Goal: Information Seeking & Learning: Learn about a topic

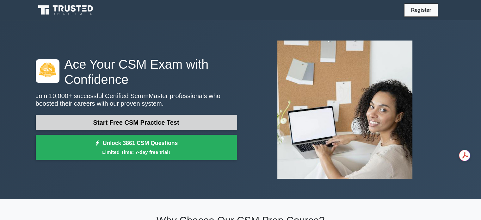
click at [143, 123] on link "Start Free CSM Practice Test" at bounding box center [136, 122] width 201 height 15
click at [141, 119] on link "Start Free CSM Practice Test" at bounding box center [136, 122] width 201 height 15
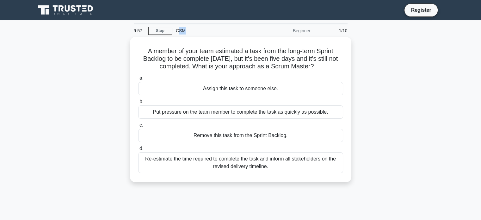
drag, startPoint x: 188, startPoint y: 31, endPoint x: 179, endPoint y: 33, distance: 8.9
click at [179, 33] on div "CSM" at bounding box center [215, 30] width 87 height 13
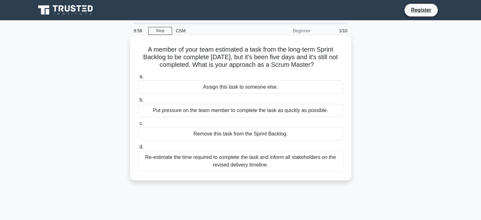
click at [177, 54] on h5 "A member of your team estimated a task from the long-term Sprint Backlog to be …" at bounding box center [241, 57] width 206 height 23
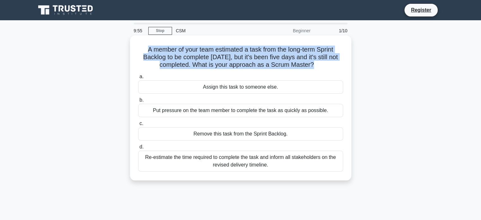
click at [177, 54] on h5 "A member of your team estimated a task from the long-term Sprint Backlog to be …" at bounding box center [241, 57] width 206 height 23
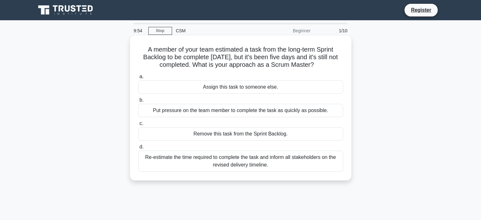
click at [189, 87] on div "Assign this task to someone else." at bounding box center [240, 86] width 205 height 13
click at [138, 79] on input "a. Assign this task to someone else." at bounding box center [138, 77] width 0 height 4
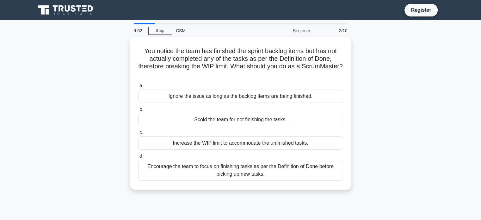
click at [137, 23] on div at bounding box center [240, 24] width 221 height 2
click at [135, 23] on div at bounding box center [145, 24] width 22 height 2
click at [134, 23] on div at bounding box center [145, 24] width 22 height 2
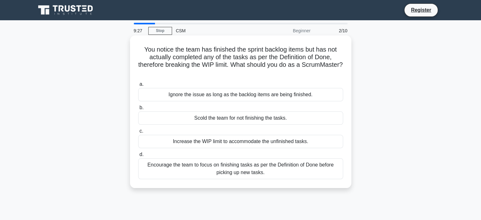
click at [243, 172] on div "Encourage the team to focus on finishing tasks as per the Definition of Done be…" at bounding box center [240, 168] width 205 height 21
click at [138, 157] on input "d. Encourage the team to focus on finishing tasks as per the Definition of Done…" at bounding box center [138, 154] width 0 height 4
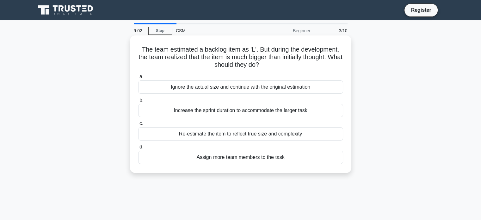
click at [268, 130] on div "Re-estimate the item to reflect true size and complexity" at bounding box center [240, 133] width 205 height 13
click at [138, 126] on input "c. Re-estimate the item to reflect true size and complexity" at bounding box center [138, 123] width 0 height 4
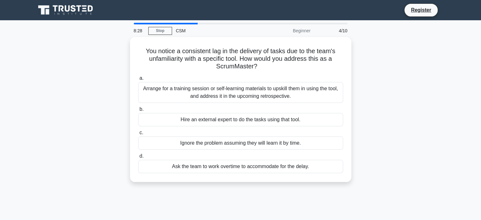
click at [418, 110] on div "You notice a consistent lag in the delivery of tasks due to the team's unfamili…" at bounding box center [241, 113] width 418 height 152
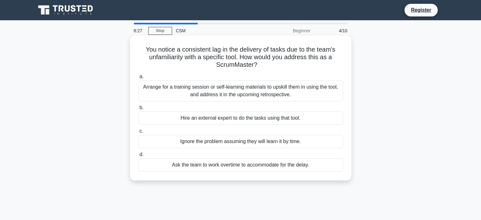
click at [272, 88] on div "Arrange for a training session or self-learning materials to upskill them in us…" at bounding box center [240, 90] width 205 height 21
click at [138, 79] on input "a. Arrange for a training session or self-learning materials to upskill them in…" at bounding box center [138, 77] width 0 height 4
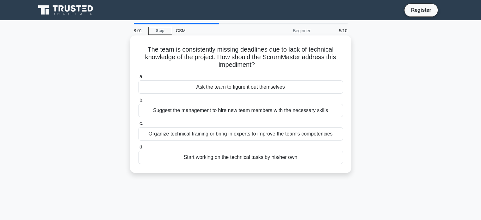
click at [318, 133] on div "Organize technical training or bring in experts to improve the team's competenc…" at bounding box center [240, 133] width 205 height 13
click at [138, 126] on input "c. Organize technical training or bring in experts to improve the team's compet…" at bounding box center [138, 123] width 0 height 4
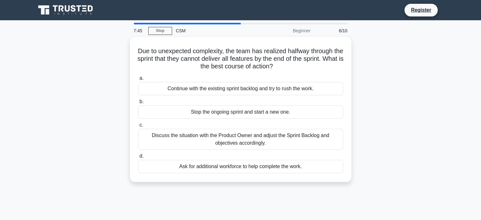
click at [480, 127] on main "7:45 Stop CSM Beginner 6/10 Due to unexpected complexity, the team has realized…" at bounding box center [240, 180] width 481 height 321
click at [464, 135] on main "7:44 Stop CSM Beginner 6/10 Due to unexpected complexity, the team has realized…" at bounding box center [240, 180] width 481 height 321
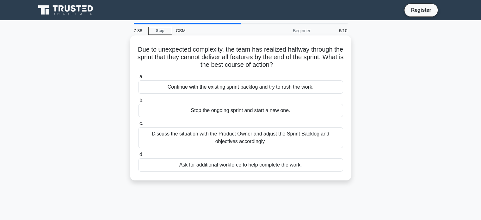
click at [313, 137] on div "Discuss the situation with the Product Owner and adjust the Sprint Backlog and …" at bounding box center [240, 137] width 205 height 21
click at [138, 126] on input "c. Discuss the situation with the Product Owner and adjust the Sprint Backlog a…" at bounding box center [138, 123] width 0 height 4
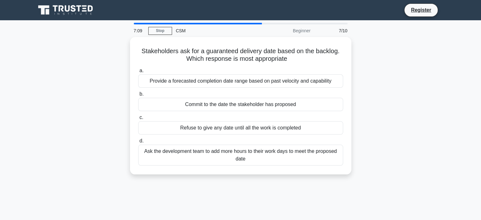
click at [461, 189] on main "7:09 Stop CSM Beginner 7/10 Stakeholders ask for a guaranteed delivery date bas…" at bounding box center [240, 180] width 481 height 321
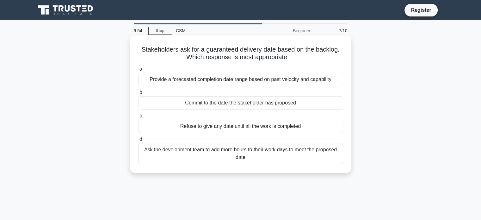
click at [326, 81] on div "Provide a forecasted completion date range based on past velocity and capability" at bounding box center [240, 79] width 205 height 13
click at [138, 71] on input "a. Provide a forecasted completion date range based on past velocity and capabi…" at bounding box center [138, 69] width 0 height 4
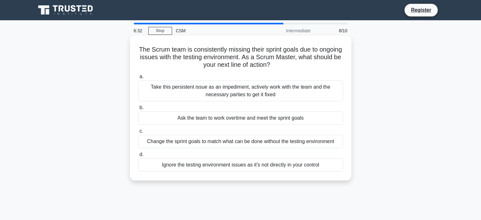
click at [280, 90] on div "Take this persistent issue as an impediment, actively work with the team and th…" at bounding box center [240, 90] width 205 height 21
click at [138, 79] on input "a. Take this persistent issue as an impediment, actively work with the team and…" at bounding box center [138, 77] width 0 height 4
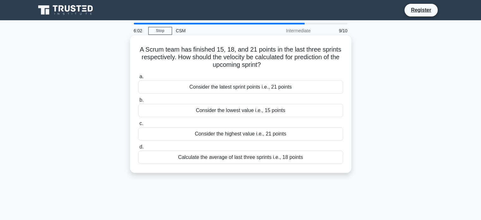
click at [275, 156] on div "Calculate the average of last three sprints i.e., 18 points" at bounding box center [240, 157] width 205 height 13
click at [138, 149] on input "d. Calculate the average of last three sprints i.e., 18 points" at bounding box center [138, 147] width 0 height 4
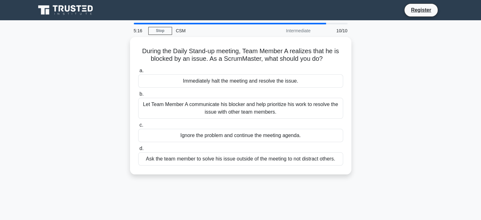
click at [427, 106] on div "During the Daily Stand-up meeting, Team Member A realizes that he is blocked by…" at bounding box center [241, 109] width 418 height 145
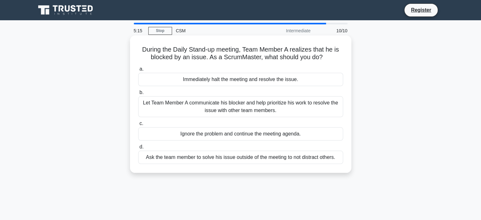
click at [290, 106] on div "Let Team Member A communicate his blocker and help prioritize his work to resol…" at bounding box center [240, 106] width 205 height 21
click at [138, 95] on input "b. Let Team Member A communicate his blocker and help prioritize his work to re…" at bounding box center [138, 92] width 0 height 4
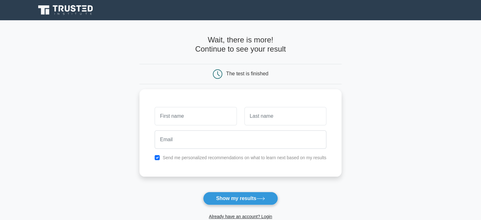
click at [420, 103] on main "Wait, there is more! Continue to see your result The test is finished and the" at bounding box center [240, 134] width 481 height 228
click at [183, 117] on input "text" at bounding box center [196, 114] width 82 height 18
type input "TOUCH"
type input "Teng"
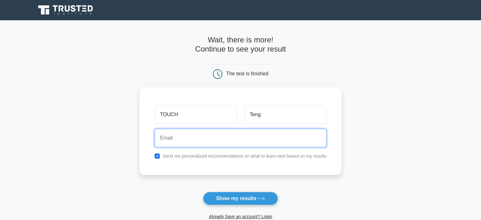
click at [192, 133] on input "email" at bounding box center [241, 138] width 172 height 18
type input "[EMAIL_ADDRESS][DOMAIN_NAME]"
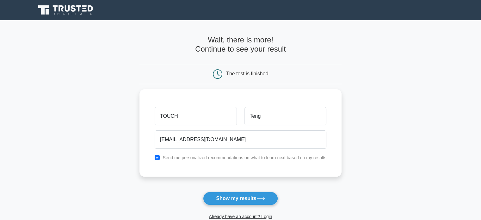
click at [112, 79] on main "Wait, there is more! Continue to see your result The test is finished TOUCH Teng" at bounding box center [240, 134] width 481 height 228
click at [242, 193] on button "Show my results" at bounding box center [240, 198] width 75 height 13
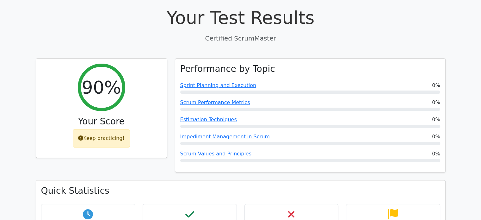
scroll to position [190, 0]
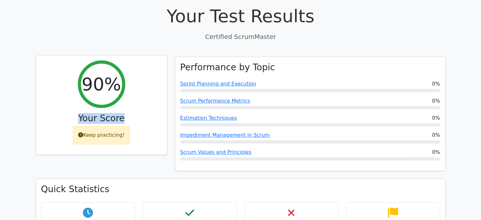
drag, startPoint x: 124, startPoint y: 105, endPoint x: 76, endPoint y: 103, distance: 48.4
click at [76, 113] on h3 "Your Score" at bounding box center [101, 118] width 121 height 11
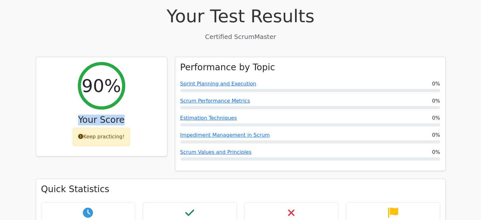
click at [34, 108] on div "90% Your Score Keep practicing!" at bounding box center [101, 118] width 139 height 122
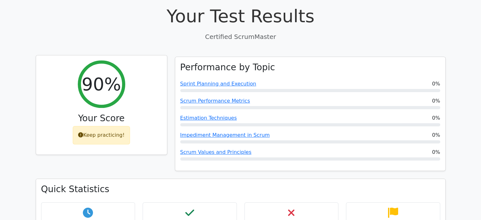
click at [93, 126] on div "Keep practicing!" at bounding box center [101, 135] width 57 height 18
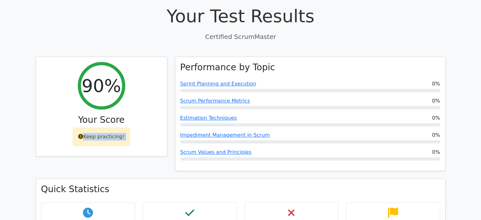
click at [95, 145] on div "90% Your Score Keep practicing!" at bounding box center [101, 118] width 139 height 122
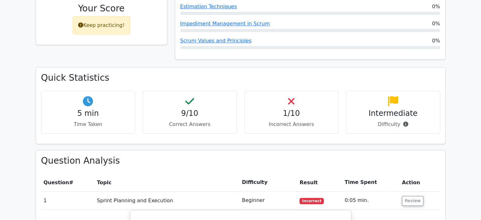
scroll to position [316, 0]
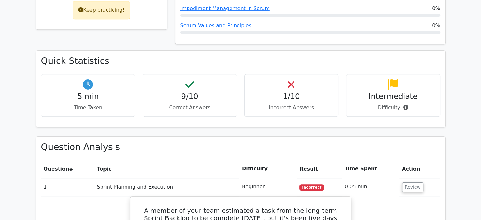
drag, startPoint x: 300, startPoint y: 82, endPoint x: 291, endPoint y: 83, distance: 9.5
click at [298, 92] on h4 "1/10" at bounding box center [292, 96] width 84 height 9
click at [290, 92] on h4 "1/10" at bounding box center [292, 96] width 84 height 9
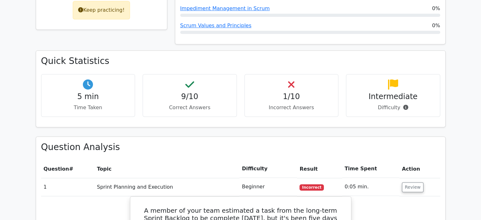
click at [232, 90] on div "9/10 Correct Answers" at bounding box center [190, 95] width 94 height 43
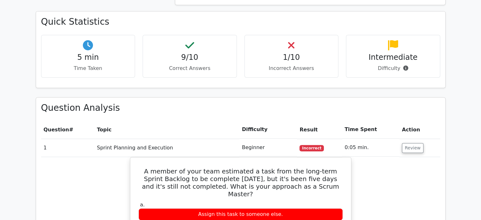
scroll to position [443, 0]
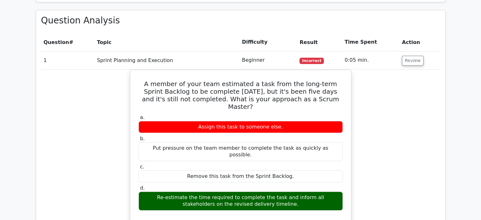
drag, startPoint x: 220, startPoint y: 101, endPoint x: 457, endPoint y: 82, distance: 237.7
click at [459, 79] on main "Go Premium Certified ScrumMaster Preparation Package (2025) 5543 Superior-grade…" at bounding box center [240, 162] width 481 height 1171
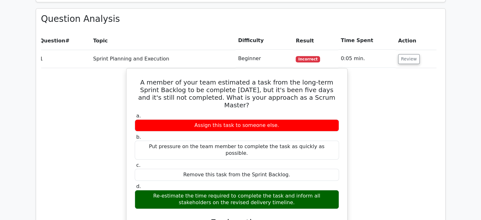
click at [389, 113] on div "A member of your team estimated a task from the long-term Sprint Backlog to be …" at bounding box center [236, 203] width 399 height 271
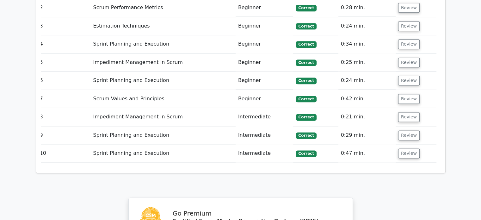
scroll to position [759, 0]
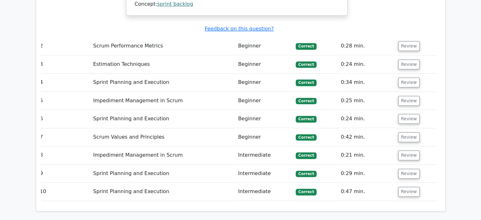
drag, startPoint x: 361, startPoint y: 101, endPoint x: 334, endPoint y: 100, distance: 27.2
click at [334, 128] on tr "7 Scrum Values and Principles Beginner Correct 0:42 min. Review" at bounding box center [236, 137] width 399 height 18
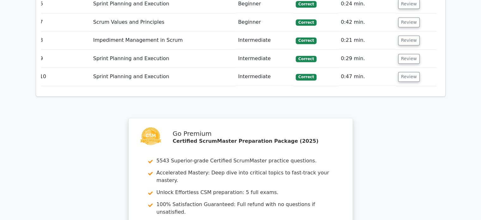
scroll to position [791, 0]
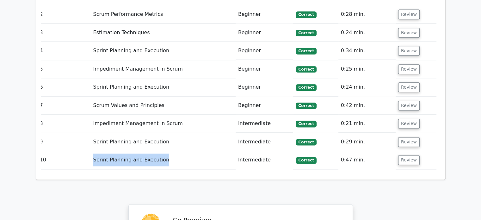
drag, startPoint x: 168, startPoint y: 122, endPoint x: 49, endPoint y: 125, distance: 118.3
click at [56, 151] on tr "10 Sprint Planning and Execution Intermediate Correct 0:47 min. Review" at bounding box center [236, 160] width 399 height 18
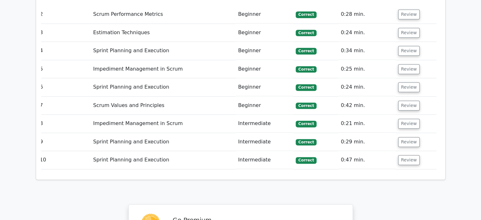
drag, startPoint x: 9, startPoint y: 104, endPoint x: 49, endPoint y: 121, distance: 43.4
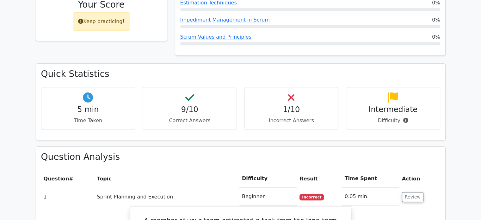
scroll to position [221, 0]
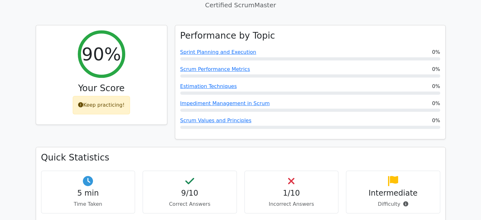
click at [151, 125] on div "90% Your Score Keep practicing!" at bounding box center [101, 86] width 139 height 122
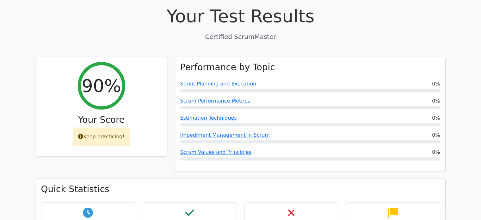
scroll to position [158, 0]
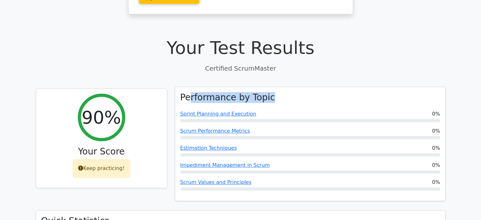
drag, startPoint x: 266, startPoint y: 85, endPoint x: 184, endPoint y: 81, distance: 82.4
click at [187, 87] on div "Performance by Topic Sprint Planning and Execution 0% Scrum Performance Metrics…" at bounding box center [310, 144] width 270 height 114
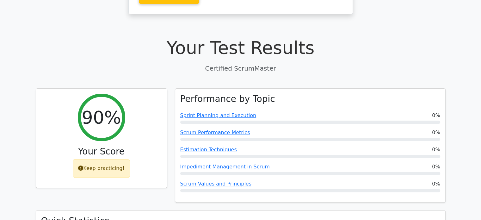
click at [153, 64] on p "Certified ScrumMaster" at bounding box center [241, 68] width 410 height 9
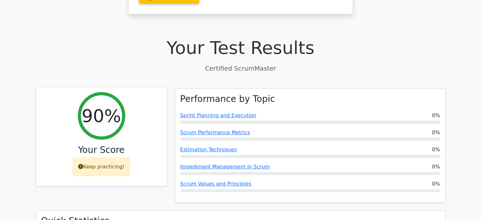
click at [120, 145] on h3 "Your Score" at bounding box center [101, 150] width 121 height 11
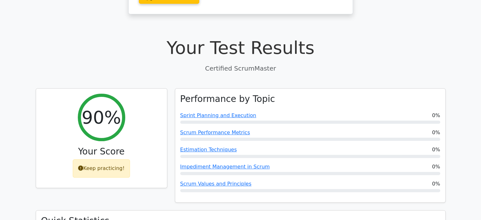
click at [249, 64] on p "Certified ScrumMaster" at bounding box center [241, 68] width 410 height 9
